Goal: Find specific page/section: Find specific page/section

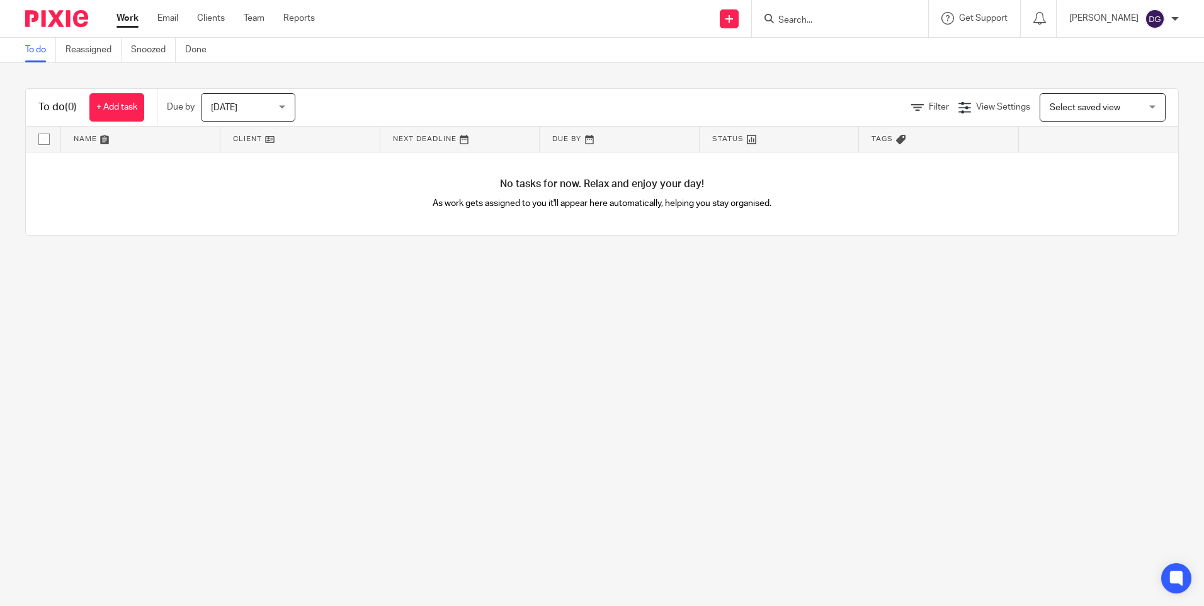
click at [839, 21] on input "Search" at bounding box center [833, 20] width 113 height 11
type input "c s h re"
click at [846, 50] on link at bounding box center [880, 54] width 213 height 29
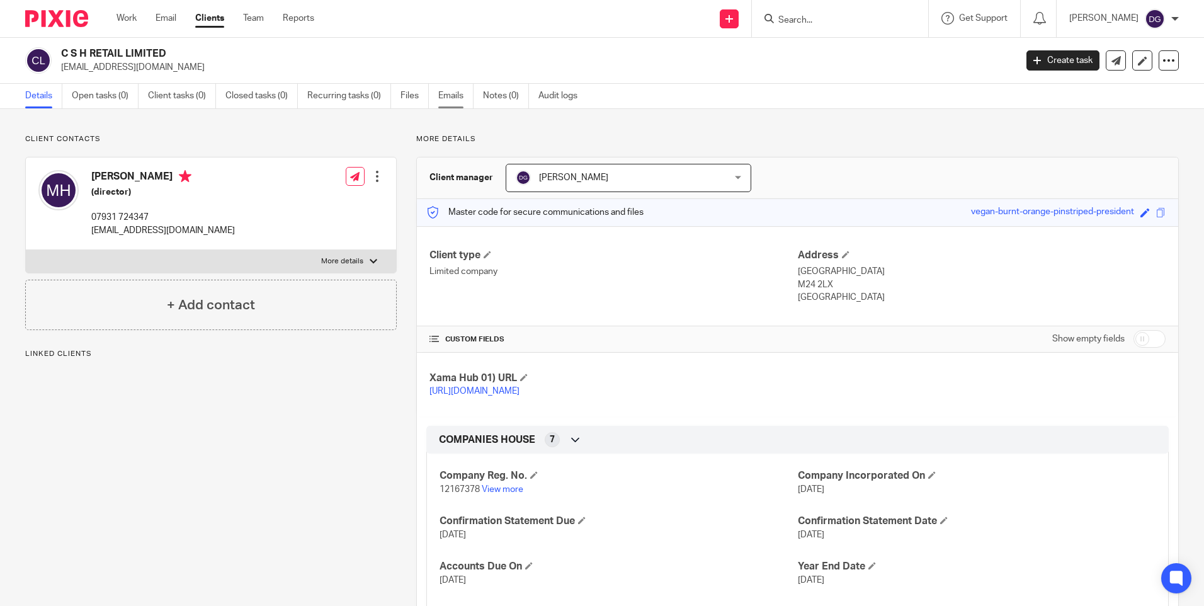
click at [462, 96] on link "Emails" at bounding box center [455, 96] width 35 height 25
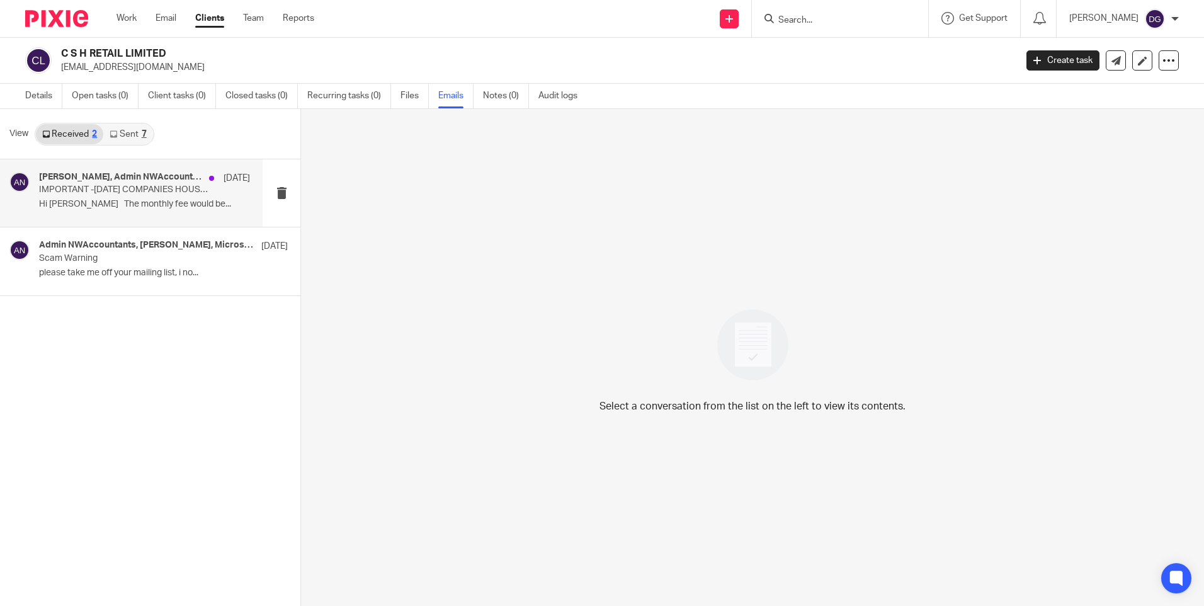
click at [128, 200] on p "Hi [PERSON_NAME] The monthly fee would be..." at bounding box center [144, 204] width 211 height 11
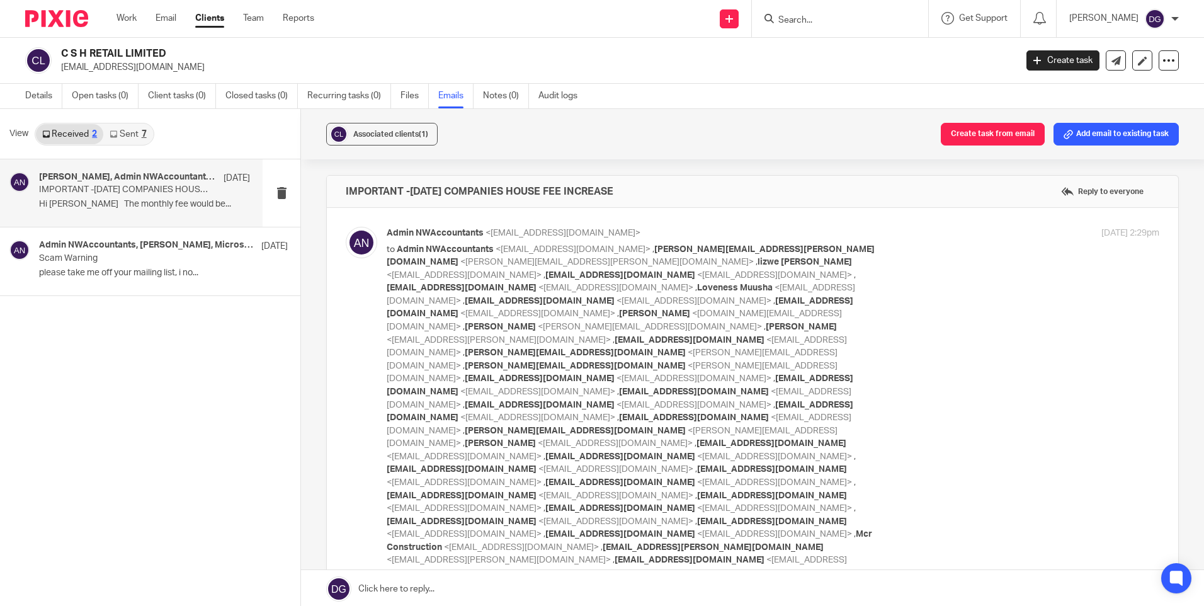
click at [123, 132] on link "Sent 7" at bounding box center [127, 134] width 49 height 20
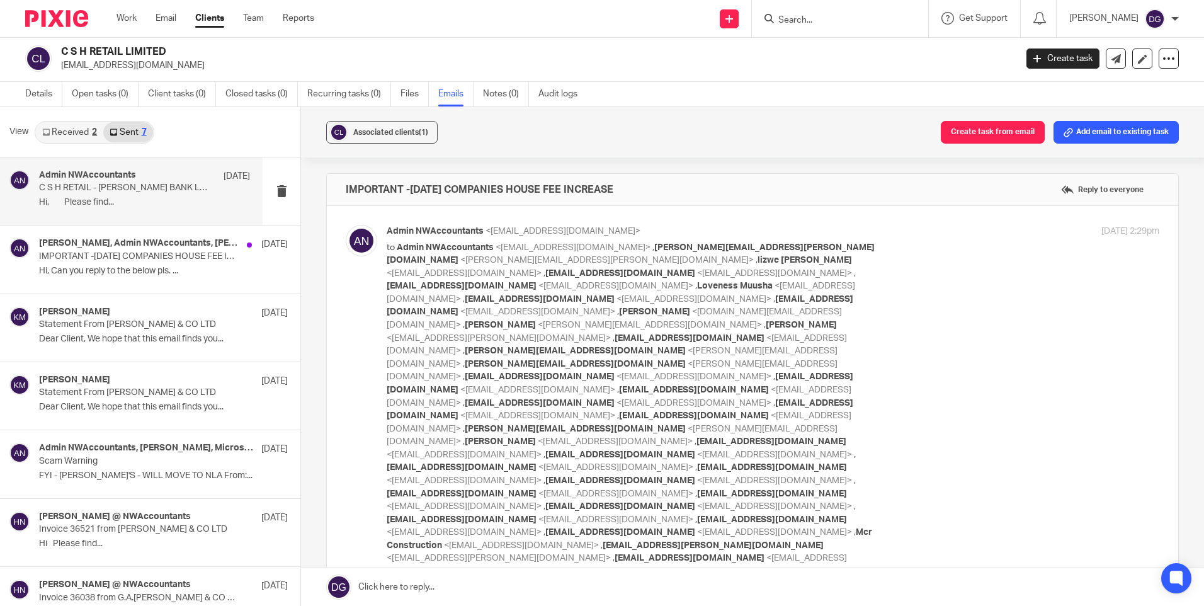
click at [120, 194] on div "Admin NWAccountants [DATE] C S H RETAIL - [PERSON_NAME] BANK LETTER Hi, Please …" at bounding box center [144, 191] width 211 height 42
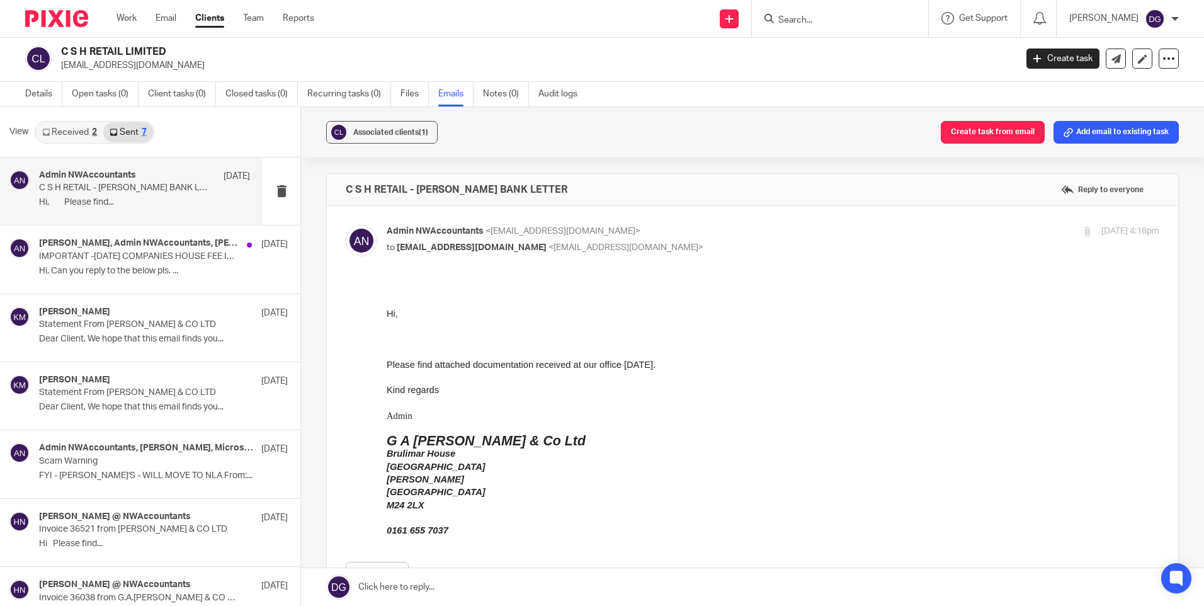
scroll to position [0, 0]
click at [148, 196] on div "Admin NWAccountants [DATE] C S H RETAIL - [PERSON_NAME] BANK LETTER Hi, Please …" at bounding box center [144, 191] width 211 height 42
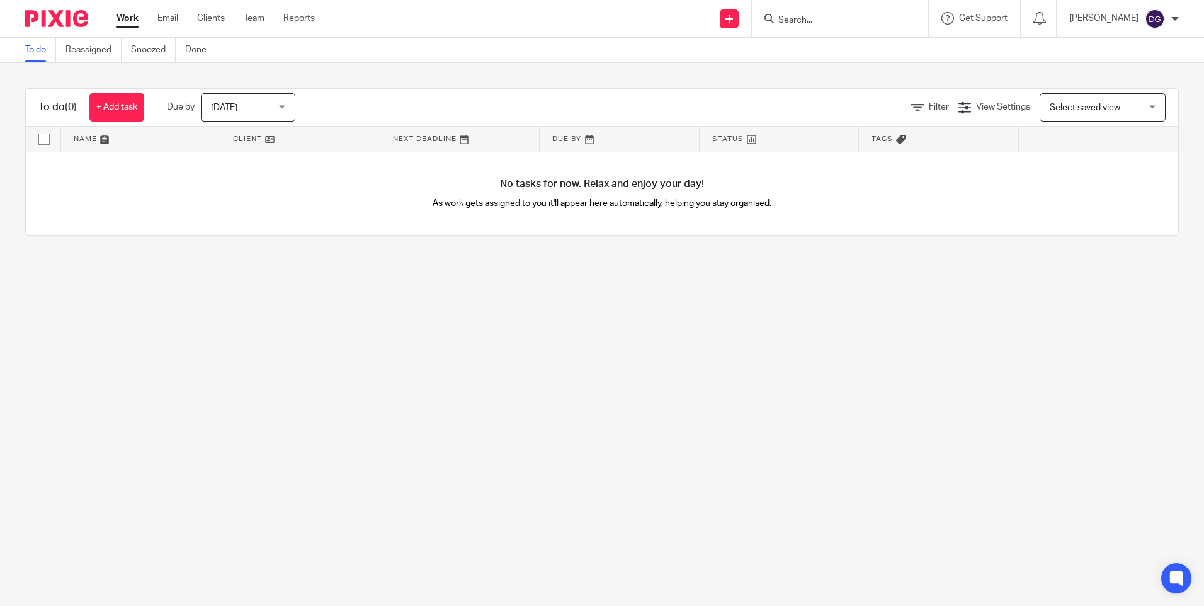
click at [802, 23] on input "Search" at bounding box center [833, 20] width 113 height 11
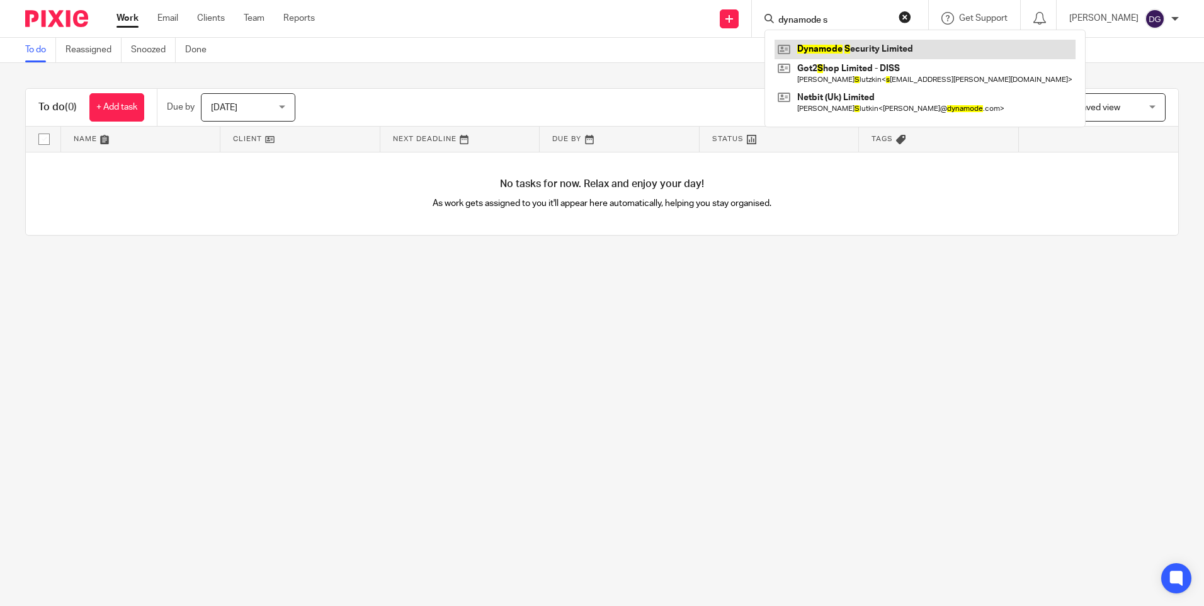
type input "dynamode s"
click at [822, 54] on link at bounding box center [924, 49] width 301 height 19
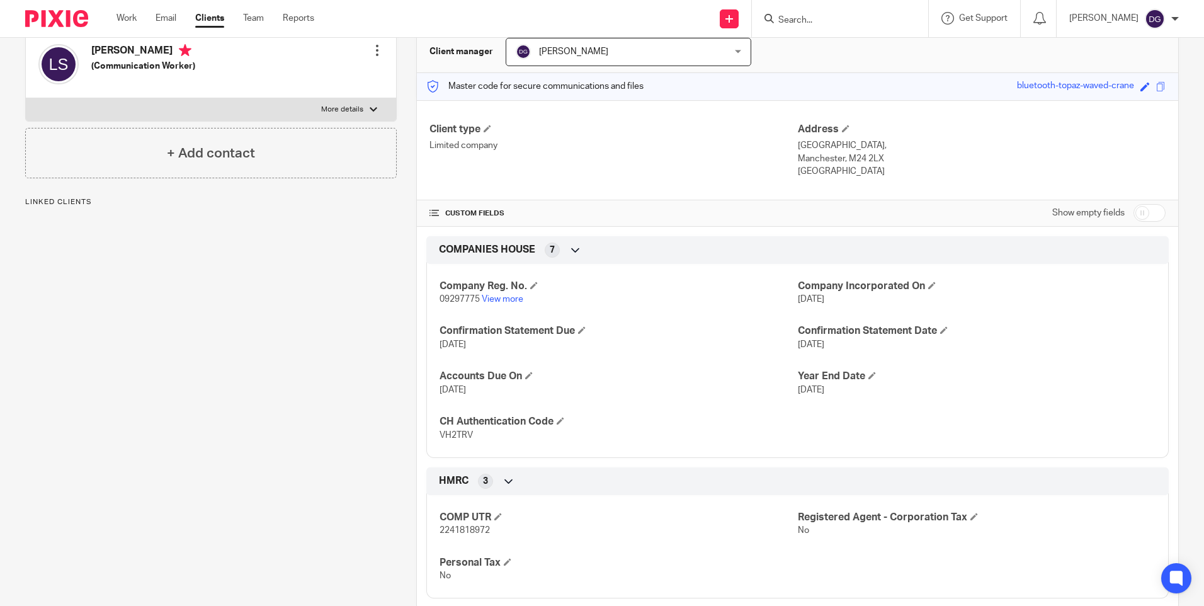
scroll to position [154, 0]
